Goal: Information Seeking & Learning: Learn about a topic

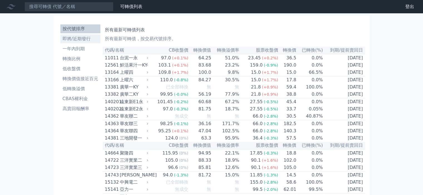
click at [86, 40] on li "即將/近期發行" at bounding box center [80, 39] width 40 height 7
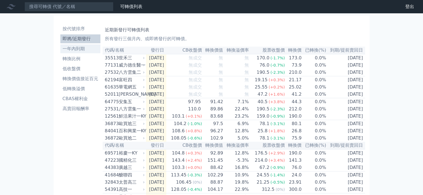
click at [81, 48] on li "一年內到期" at bounding box center [80, 49] width 40 height 7
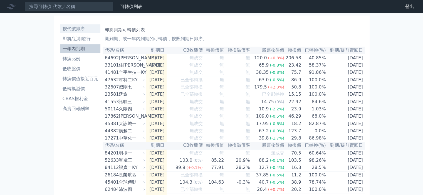
click at [79, 29] on li "按代號排序" at bounding box center [80, 29] width 40 height 7
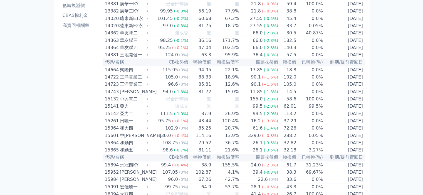
scroll to position [111, 0]
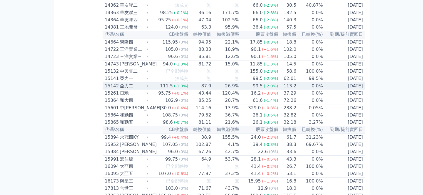
click at [167, 90] on div "111.5" at bounding box center [166, 86] width 15 height 7
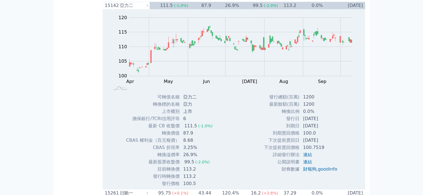
scroll to position [167, 0]
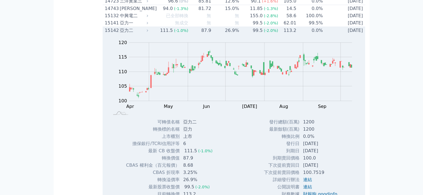
click at [148, 32] on icon at bounding box center [147, 30] width 1 height 2
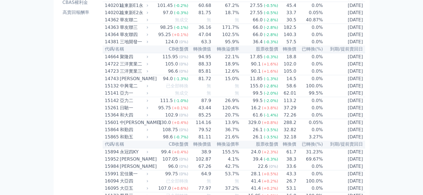
scroll to position [83, 0]
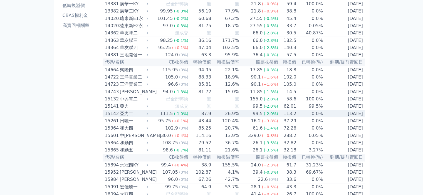
click at [160, 118] on td "111.5 (-1.0%)" at bounding box center [169, 114] width 39 height 8
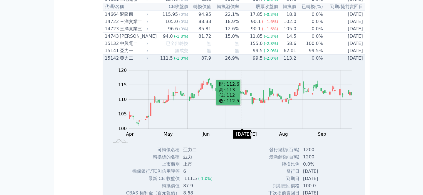
scroll to position [195, 0]
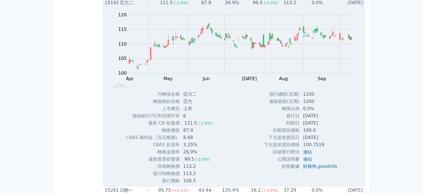
click at [148, 4] on icon at bounding box center [147, 3] width 4 height 4
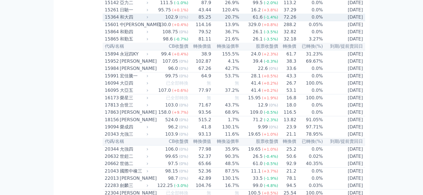
click at [338, 21] on td "[DATE]" at bounding box center [344, 18] width 42 height 8
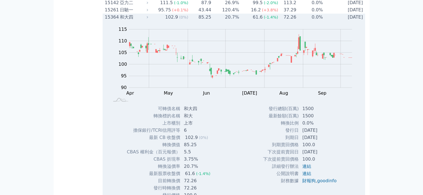
click at [148, 19] on icon at bounding box center [147, 17] width 4 height 4
